Goal: Check status: Check status

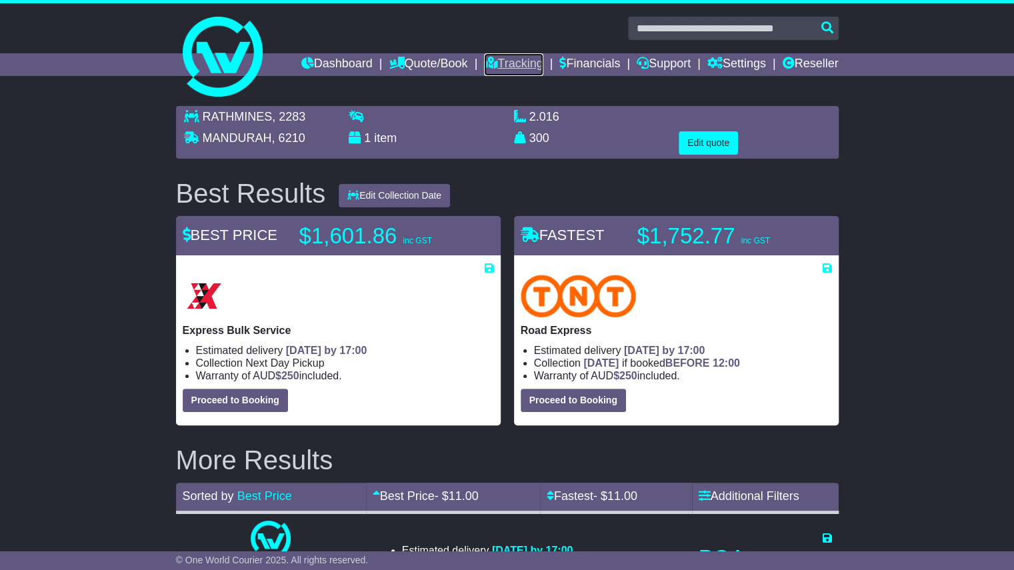
click at [510, 60] on link "Tracking" at bounding box center [513, 64] width 59 height 23
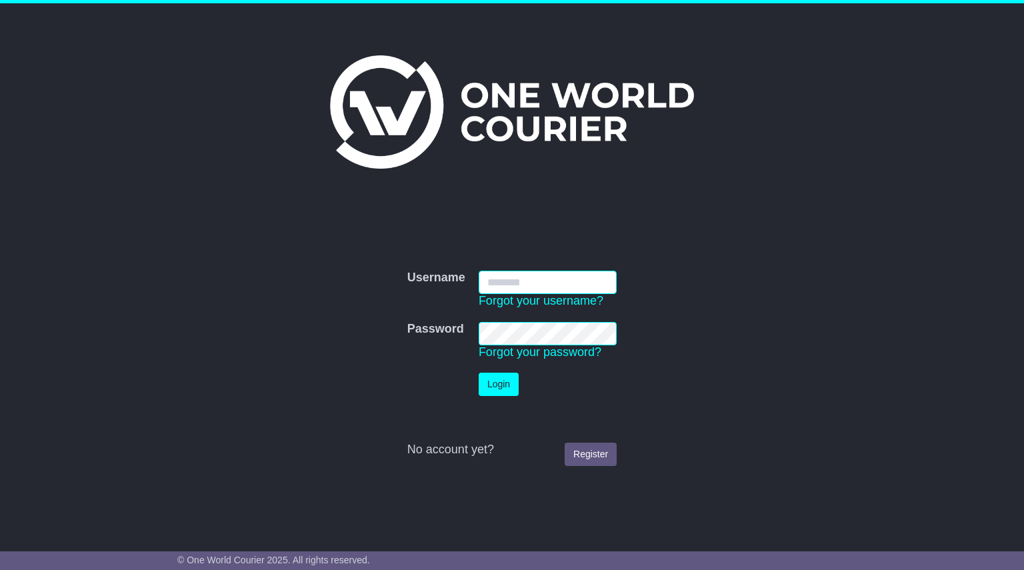
type input "**********"
click at [498, 385] on button "Login" at bounding box center [499, 384] width 40 height 23
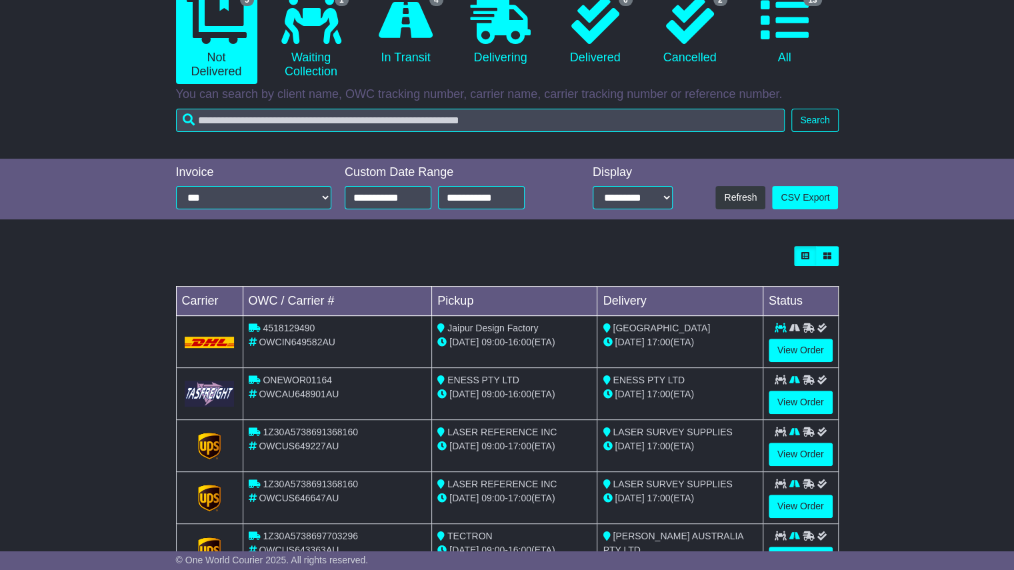
scroll to position [196, 0]
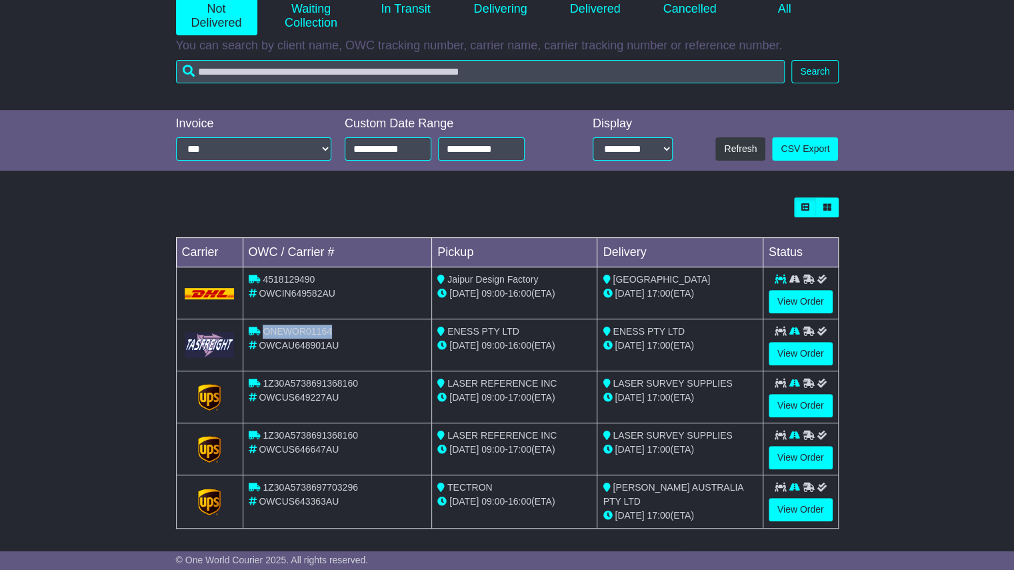
drag, startPoint x: 328, startPoint y: 329, endPoint x: 261, endPoint y: 331, distance: 66.7
click at [261, 331] on div "ONEWOR01164" at bounding box center [338, 332] width 178 height 14
copy span "ONEWOR01164"
